Goal: Information Seeking & Learning: Learn about a topic

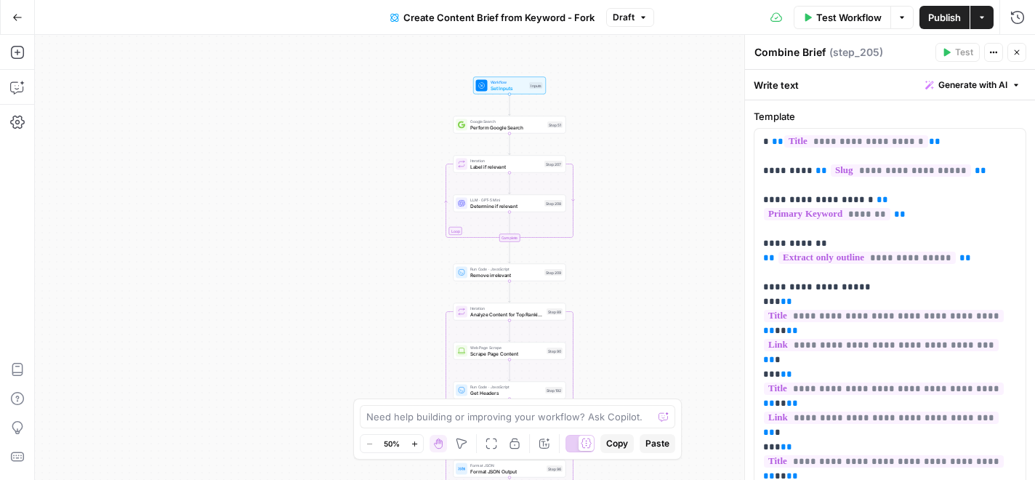
click at [18, 20] on icon "button" at bounding box center [17, 17] width 10 height 10
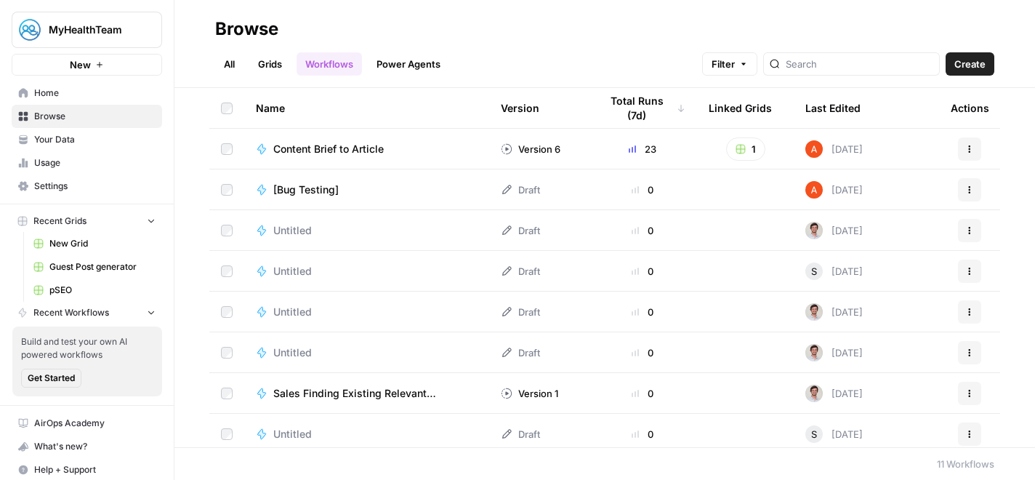
click at [72, 145] on span "Your Data" at bounding box center [94, 139] width 121 height 13
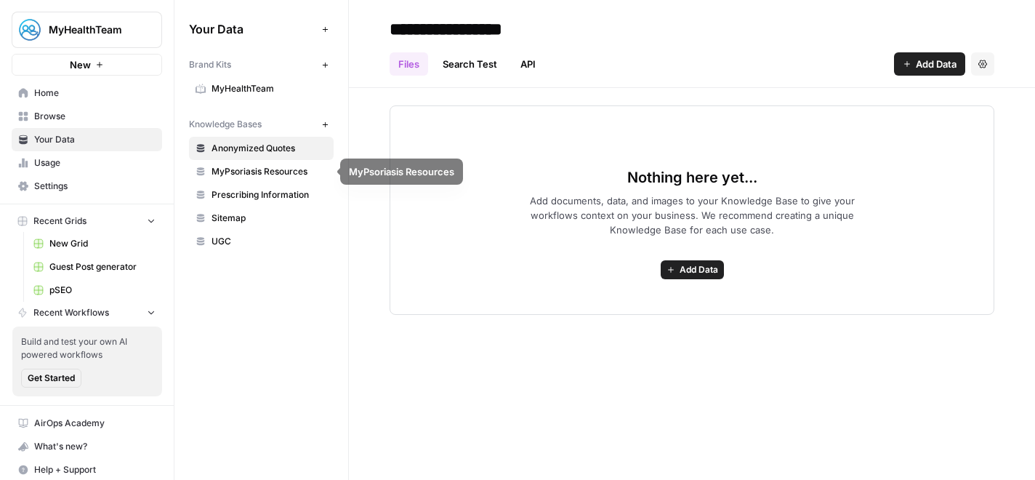
click at [254, 232] on link "UGC" at bounding box center [261, 241] width 145 height 23
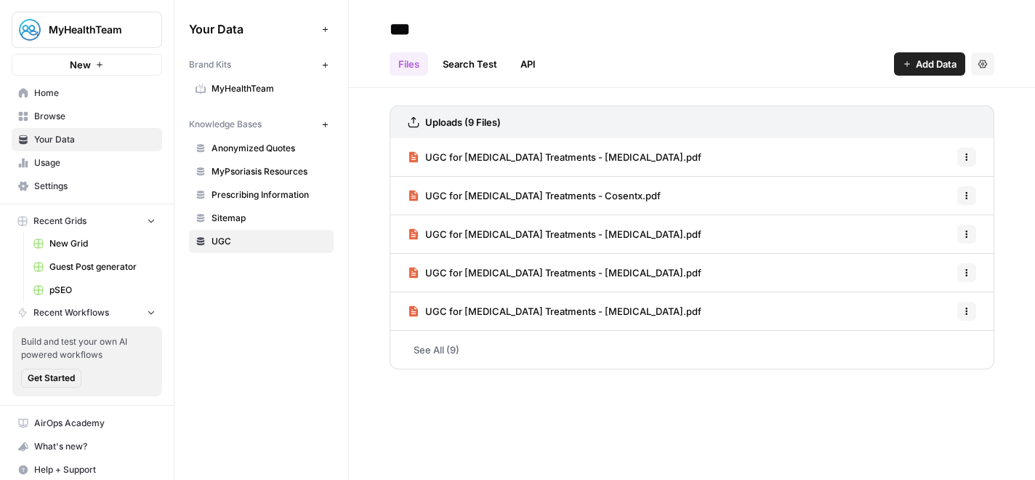
click at [602, 195] on span "UGC for [MEDICAL_DATA] Treatments - Cosentx.pdf" at bounding box center [542, 195] width 235 height 15
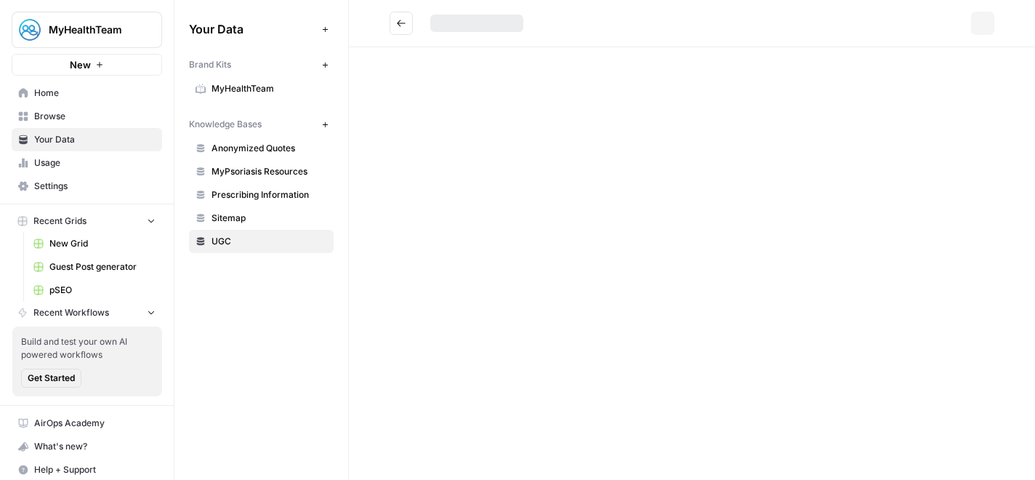
click at [602, 195] on div "Options" at bounding box center [692, 240] width 686 height 480
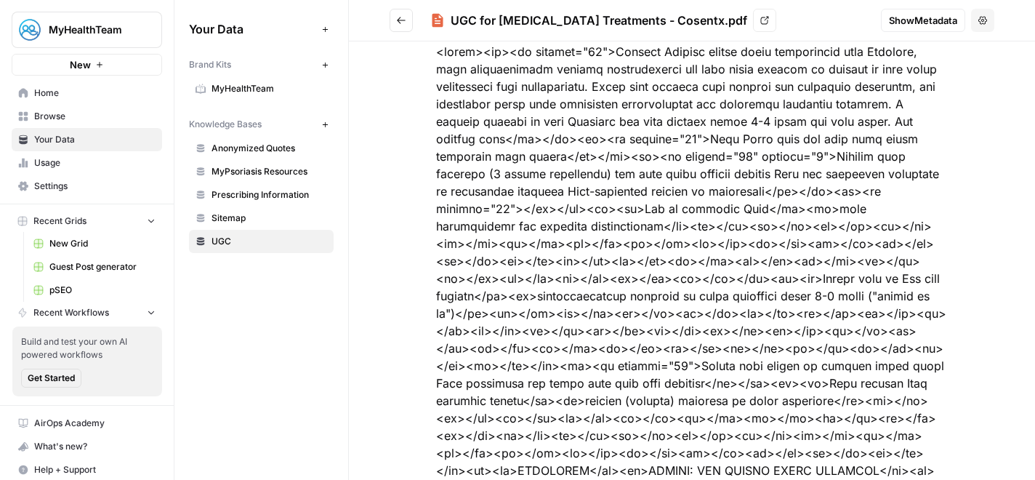
scroll to position [45, 0]
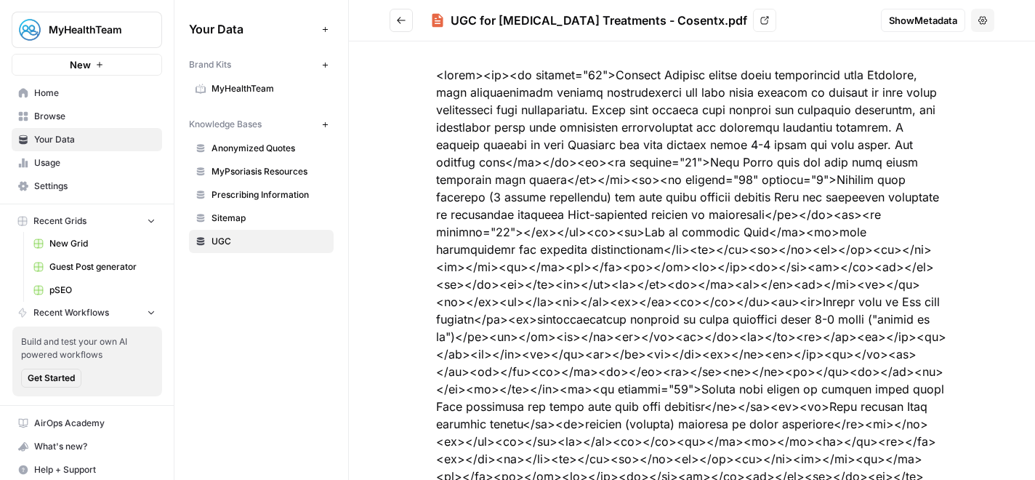
click at [753, 25] on link "View" at bounding box center [764, 20] width 23 height 23
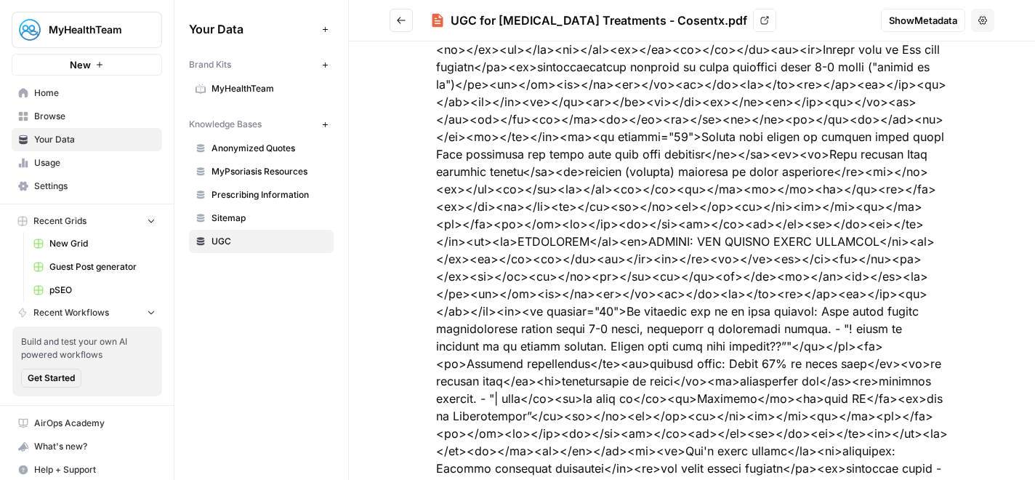
scroll to position [0, 0]
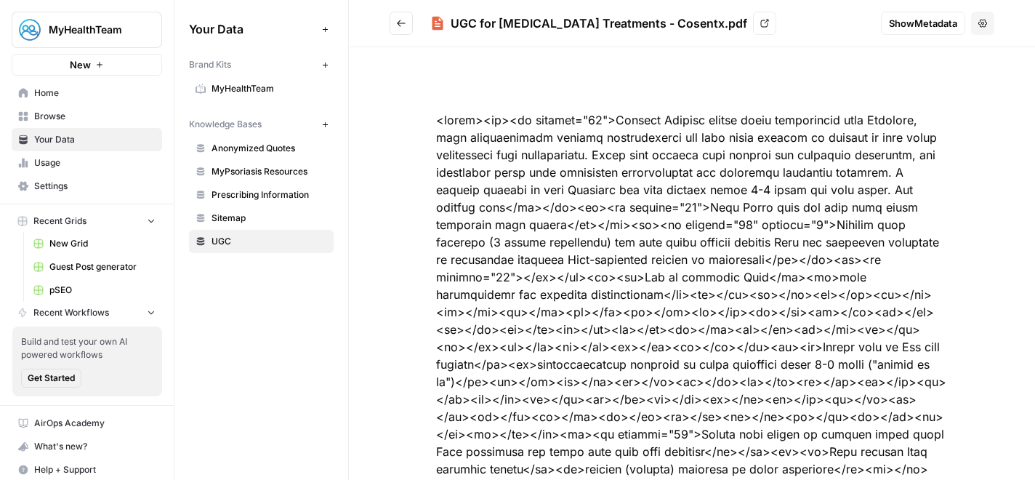
click at [405, 35] on header "UGC for Psoriasis Treatments - Cosentx.pdf View Show Metadata Options" at bounding box center [692, 23] width 686 height 47
click at [402, 25] on icon "Go back" at bounding box center [401, 23] width 10 height 10
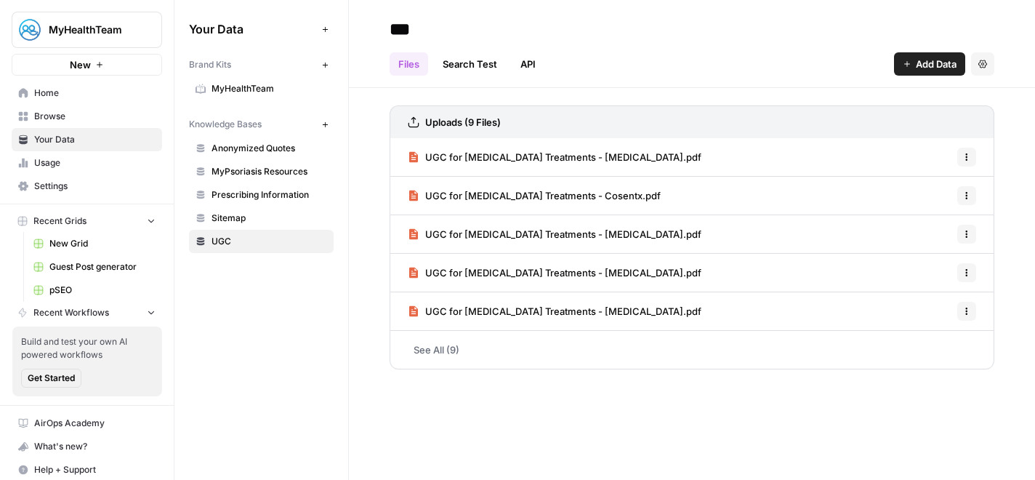
click at [589, 318] on span "UGC for Psoriasis Treatments - Otezla.pdf" at bounding box center [563, 311] width 276 height 15
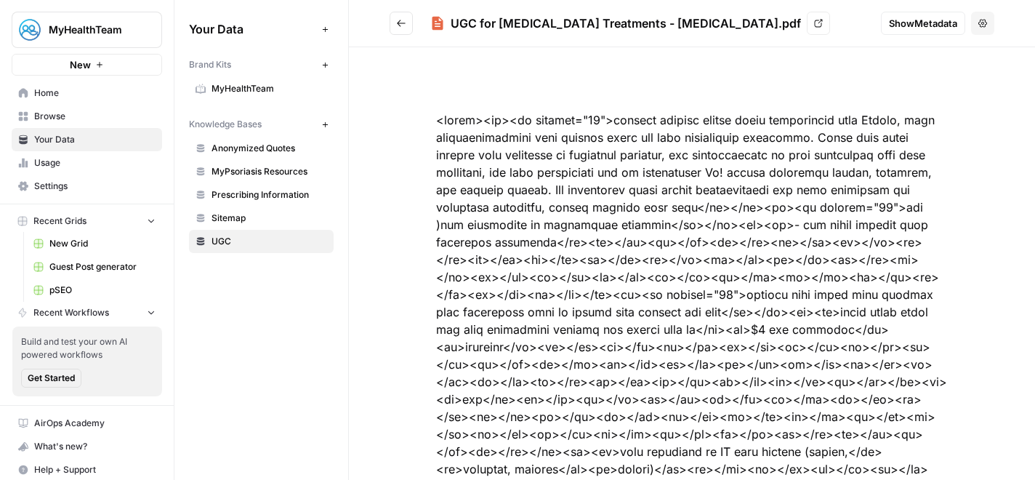
click at [807, 28] on link "View" at bounding box center [818, 23] width 23 height 23
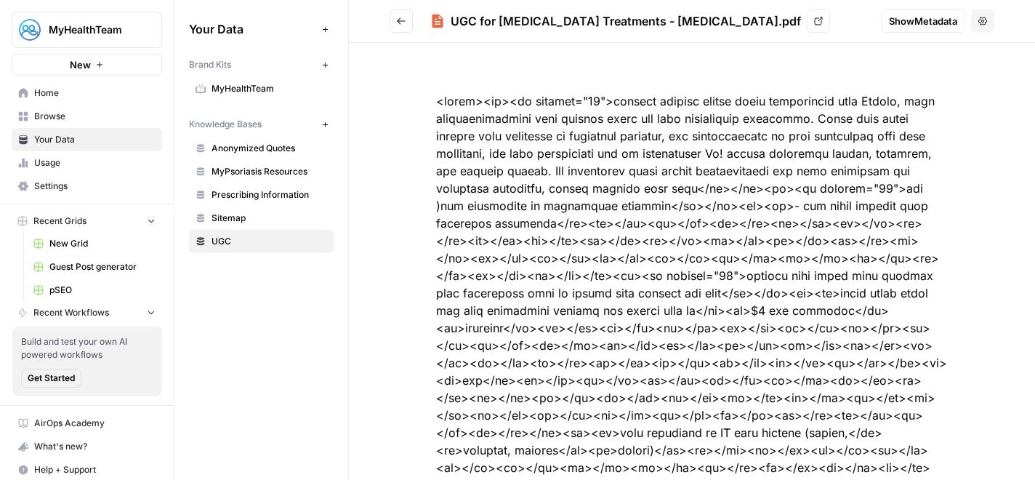
scroll to position [20, 0]
click at [398, 14] on button "Go back" at bounding box center [401, 20] width 23 height 23
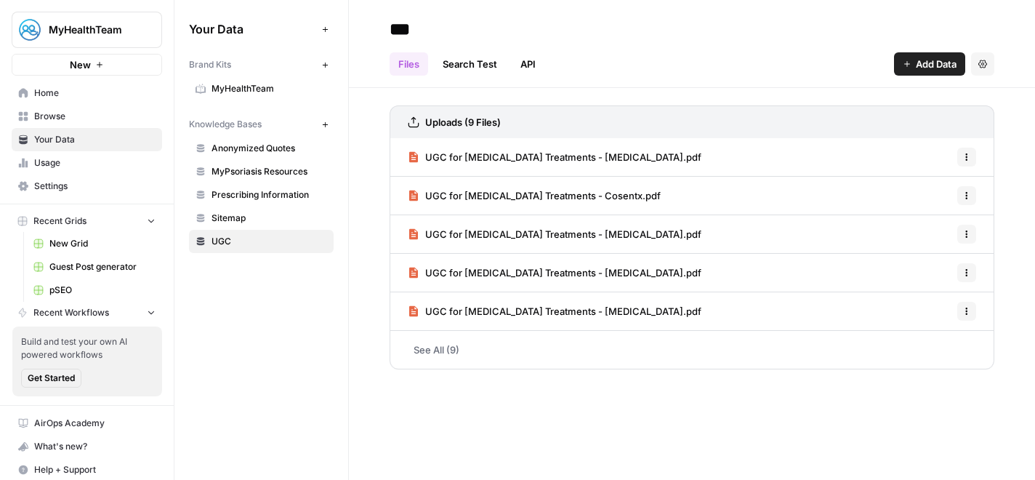
click at [592, 188] on span "UGC for Psoriasis Treatments - Cosentx.pdf" at bounding box center [542, 195] width 235 height 15
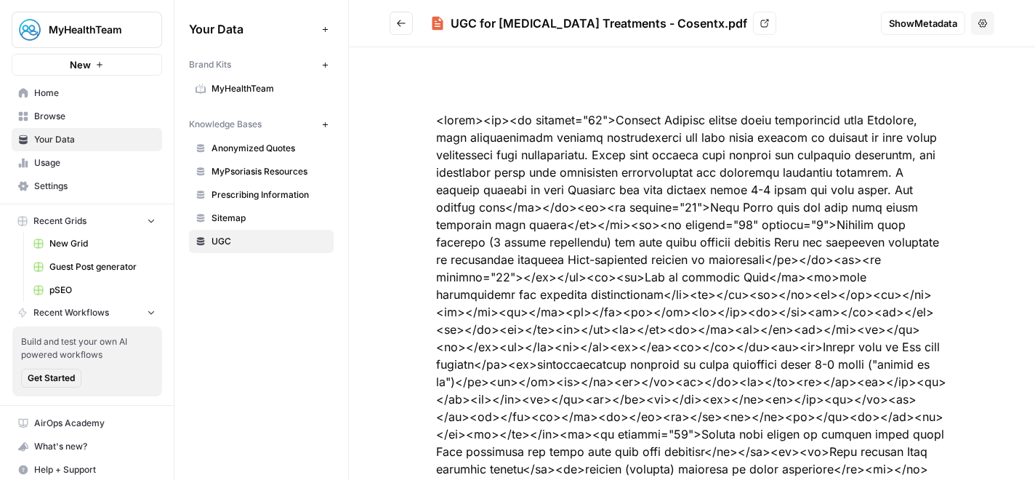
click at [753, 21] on link "View" at bounding box center [764, 23] width 23 height 23
